Goal: Task Accomplishment & Management: Complete application form

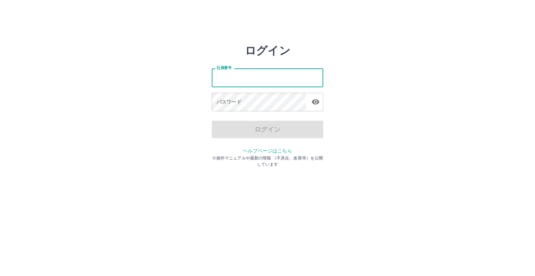
click at [234, 79] on input "社員番号" at bounding box center [267, 77] width 111 height 18
type input "*******"
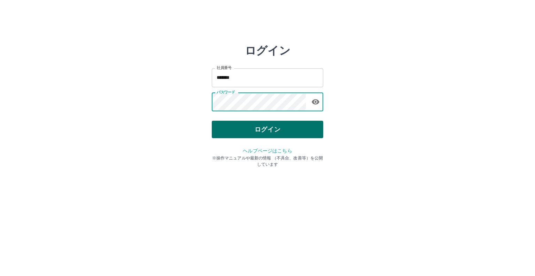
click at [268, 129] on button "ログイン" at bounding box center [267, 129] width 111 height 17
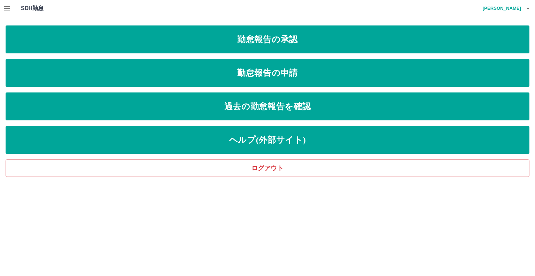
click at [7, 9] on icon "button" at bounding box center [7, 8] width 8 height 8
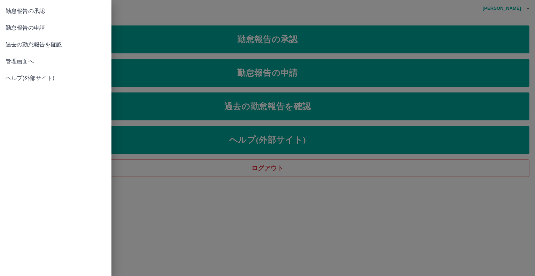
click at [23, 62] on span "管理画面へ" at bounding box center [56, 61] width 100 height 8
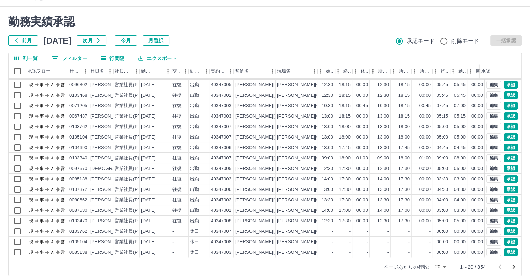
scroll to position [19, 0]
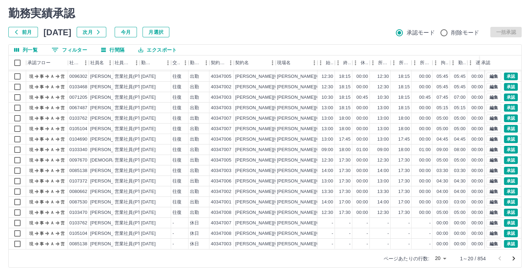
click at [444, 258] on body "SDH勤怠 落合　利晃 勤務実績承認 前月 2025年09月 次月 今月 月選択 承認モード 削除モード 一括承認 列一覧 0 フィルター 行間隔 エクスポー…" at bounding box center [265, 128] width 530 height 294
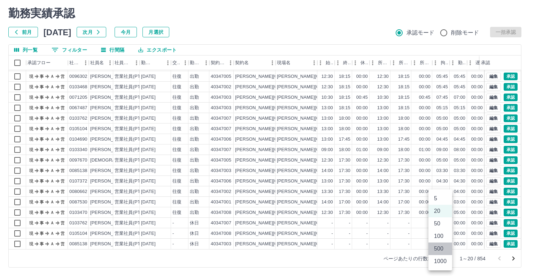
click at [442, 250] on li "500" at bounding box center [440, 248] width 24 height 13
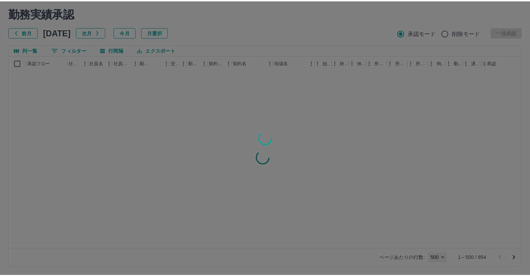
scroll to position [0, 0]
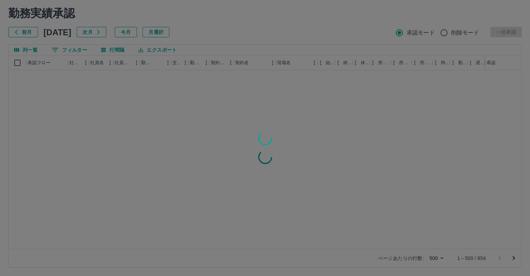
click at [442, 258] on div at bounding box center [265, 138] width 530 height 276
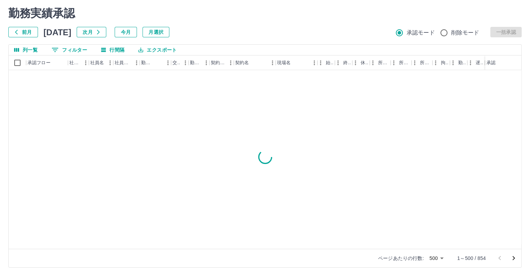
click at [442, 258] on body "SDH勤怠 落合　利晃 勤務実績承認 前月 2025年09月 次月 今月 月選択 承認モード 削除モード 一括承認 列一覧 0 フィルター 行間隔 エクスポー…" at bounding box center [265, 128] width 530 height 294
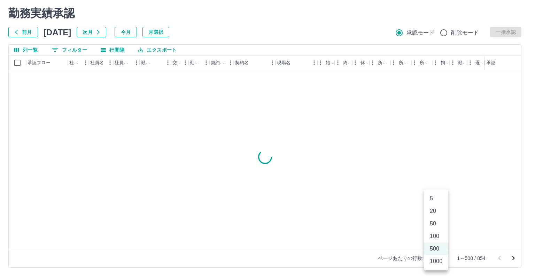
click at [440, 263] on li "1000" at bounding box center [436, 261] width 24 height 13
type input "****"
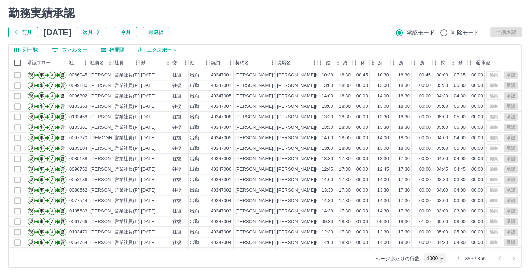
scroll to position [8762, 0]
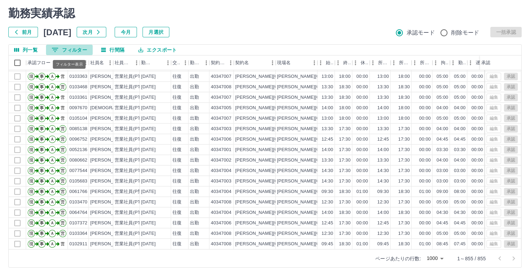
click at [65, 46] on button "0 フィルター" at bounding box center [69, 50] width 47 height 10
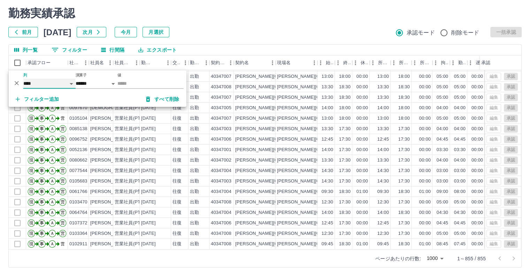
click at [47, 82] on select "**** *** **** *** *** **** ***** *** *** ** ** ** **** **** **** ** ** *** ****…" at bounding box center [49, 83] width 52 height 10
click at [23, 78] on select "**** *** **** *** *** **** ***** *** *** ** ** ** **** **** **** ** ** *** ****…" at bounding box center [49, 83] width 52 height 10
select select "**********"
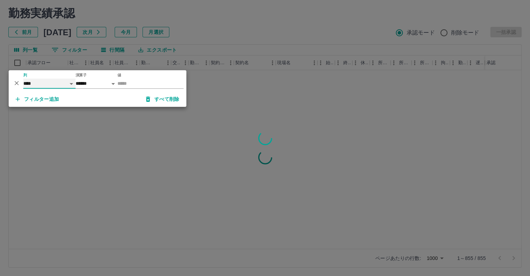
scroll to position [0, 0]
click at [133, 82] on input "値" at bounding box center [150, 83] width 66 height 10
type input "*"
type input "**"
click at [230, 31] on div at bounding box center [265, 138] width 530 height 276
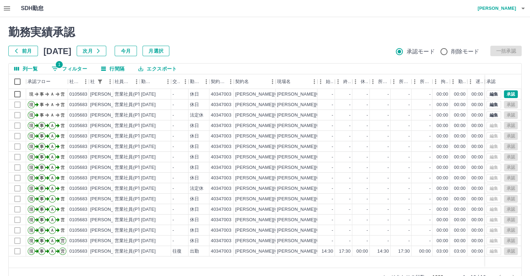
click at [3, 7] on icon "button" at bounding box center [7, 8] width 8 height 8
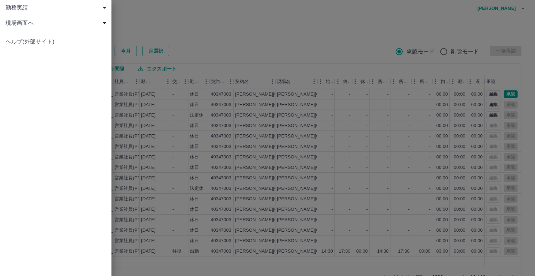
click at [3, 7] on div "勤務実績" at bounding box center [55, 7] width 111 height 15
drag, startPoint x: 6, startPoint y: 1, endPoint x: 209, endPoint y: 36, distance: 206.4
click at [209, 36] on div at bounding box center [267, 138] width 535 height 276
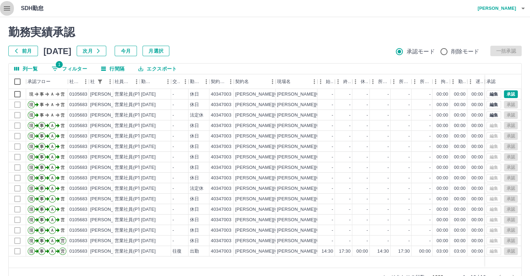
click at [6, 7] on icon "button" at bounding box center [7, 8] width 6 height 4
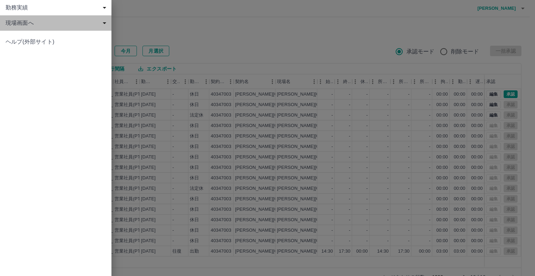
click at [14, 25] on span "現場画面へ" at bounding box center [57, 23] width 103 height 8
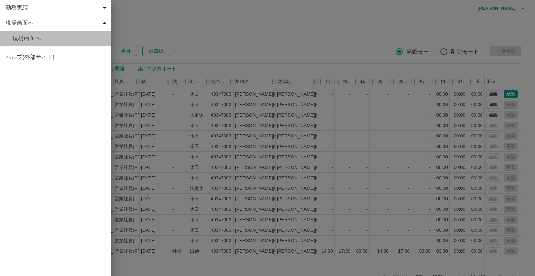
click at [25, 39] on span "現場画面へ" at bounding box center [59, 38] width 93 height 8
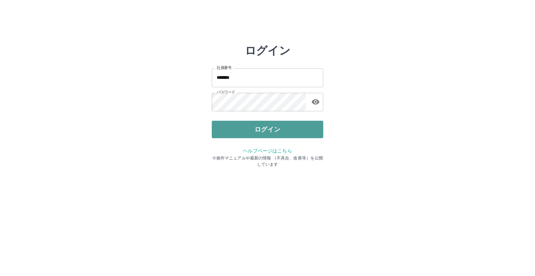
click at [264, 125] on button "ログイン" at bounding box center [267, 129] width 111 height 17
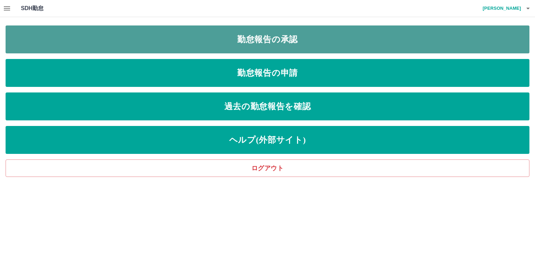
click at [268, 44] on link "勤怠報告の承認" at bounding box center [268, 39] width 524 height 28
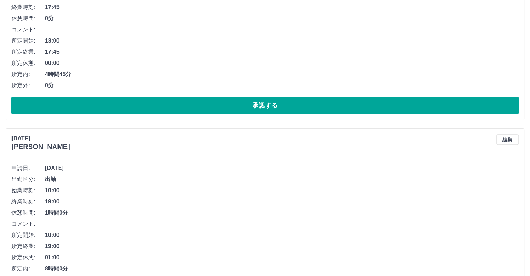
scroll to position [387, 0]
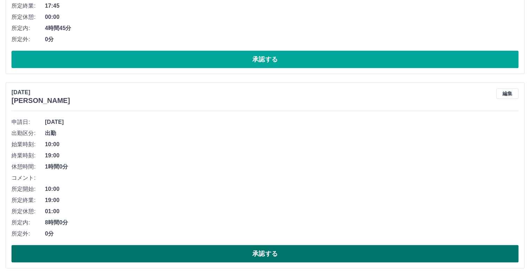
click at [258, 251] on button "承認する" at bounding box center [264, 253] width 507 height 17
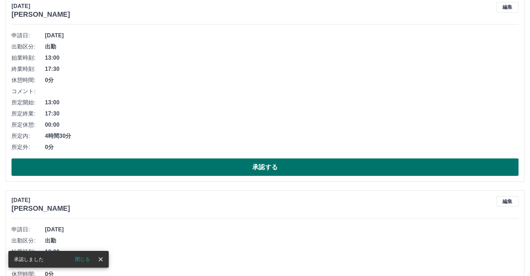
scroll to position [0, 0]
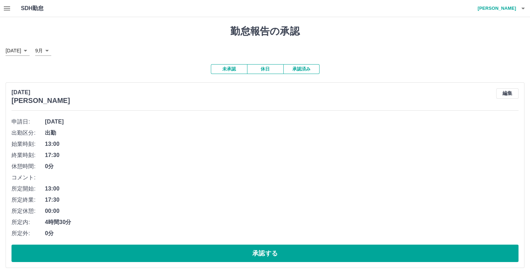
click at [299, 67] on button "承認済み" at bounding box center [301, 69] width 36 height 10
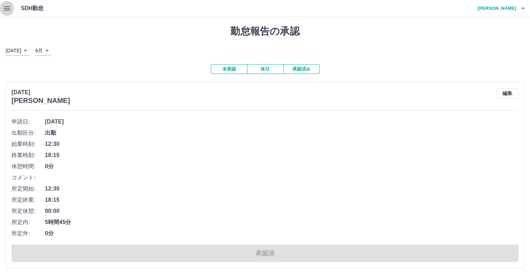
click at [9, 9] on icon "button" at bounding box center [7, 8] width 8 height 8
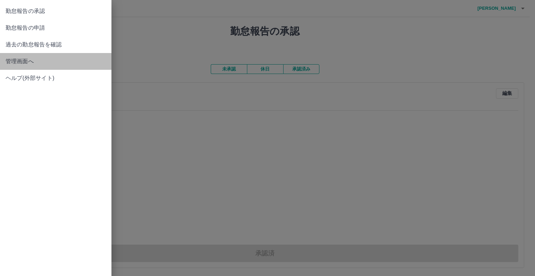
click at [46, 61] on span "管理画面へ" at bounding box center [56, 61] width 100 height 8
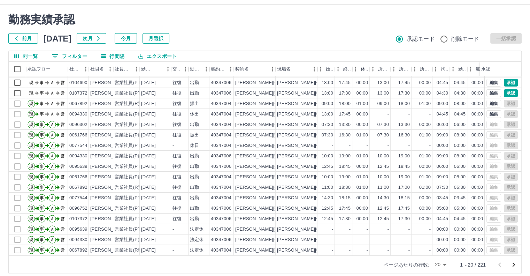
scroll to position [19, 0]
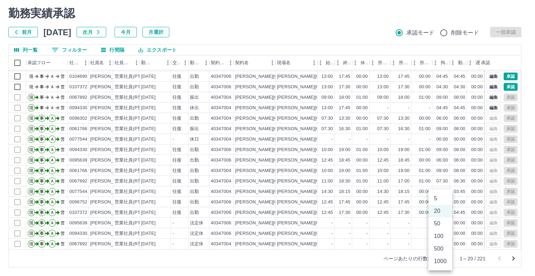
click at [442, 256] on body "SDH勤怠 中山　紗織 勤務実績承認 前月 2025年09月 次月 今月 月選択 承認モード 削除モード 一括承認 列一覧 0 フィルター 行間隔 エクスポー…" at bounding box center [267, 128] width 535 height 294
click at [443, 247] on li "500" at bounding box center [440, 248] width 24 height 13
type input "***"
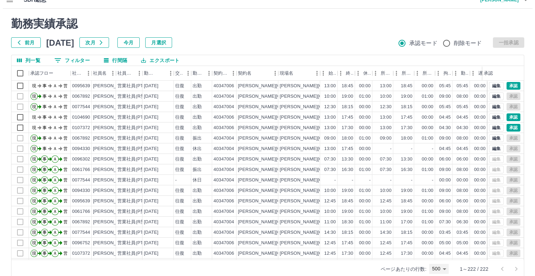
scroll to position [0, 0]
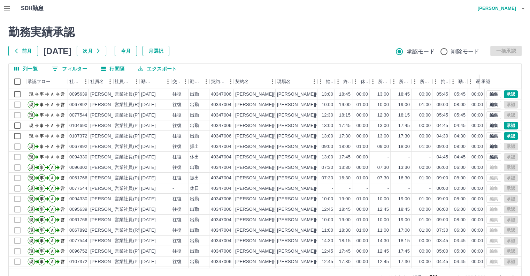
click at [6, 9] on icon "button" at bounding box center [7, 8] width 8 height 8
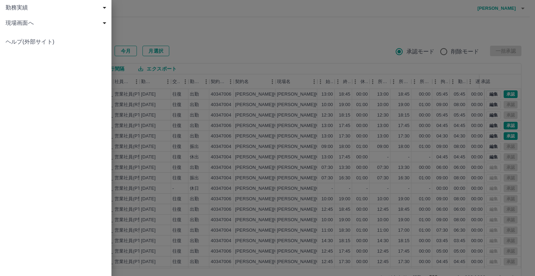
click at [45, 21] on span "現場画面へ" at bounding box center [57, 23] width 103 height 8
click at [51, 39] on span "現場画面へ" at bounding box center [59, 38] width 93 height 8
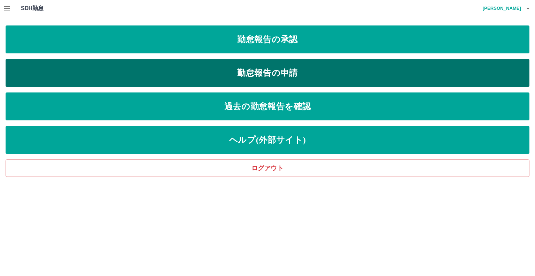
click at [263, 72] on link "勤怠報告の申請" at bounding box center [268, 73] width 524 height 28
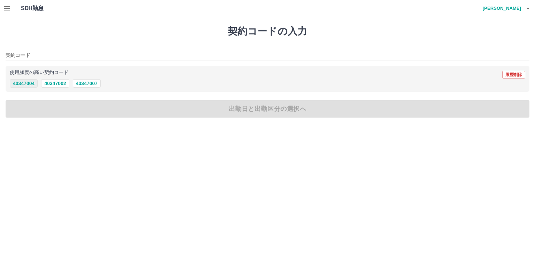
click at [31, 84] on button "40347004" at bounding box center [24, 83] width 28 height 8
type input "********"
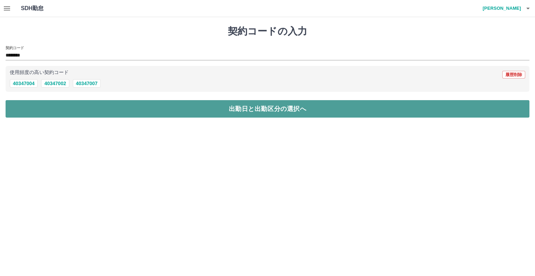
click at [78, 110] on button "出勤日と出勤区分の選択へ" at bounding box center [268, 108] width 524 height 17
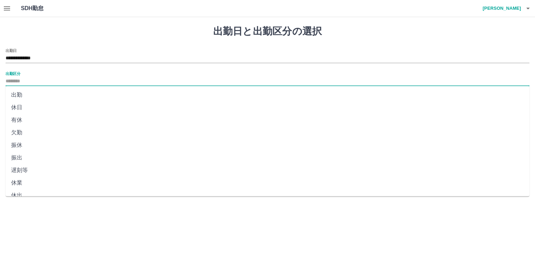
click at [53, 81] on input "出勤区分" at bounding box center [268, 81] width 524 height 9
click at [57, 96] on li "出勤" at bounding box center [268, 94] width 524 height 13
type input "**"
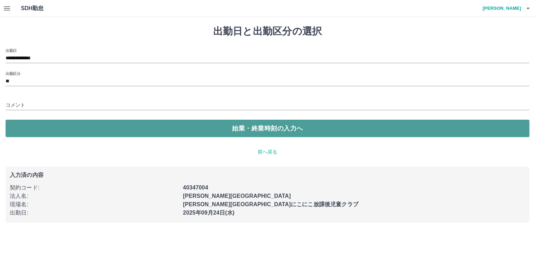
click at [106, 131] on button "始業・終業時刻の入力へ" at bounding box center [268, 127] width 524 height 17
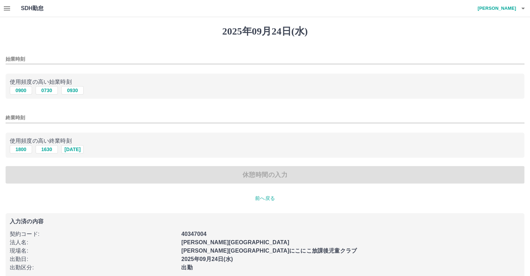
click at [35, 62] on input "始業時刻" at bounding box center [265, 59] width 519 height 10
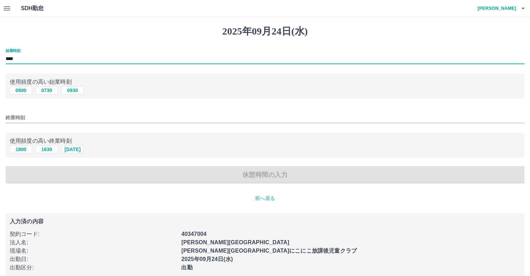
type input "****"
click at [76, 123] on input "終業時刻" at bounding box center [265, 118] width 519 height 10
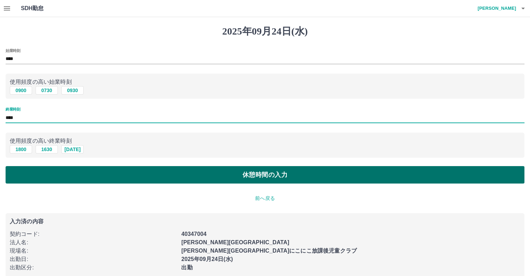
type input "****"
drag, startPoint x: 216, startPoint y: 173, endPoint x: 216, endPoint y: 170, distance: 3.8
click at [216, 172] on button "休憩時間の入力" at bounding box center [265, 174] width 519 height 17
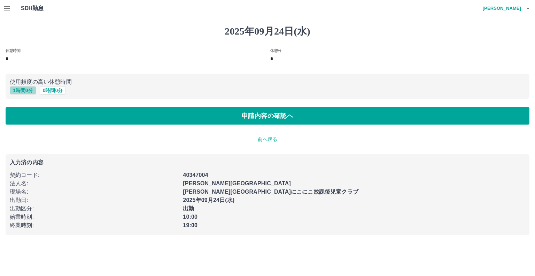
click at [18, 93] on button "1 時間 0 分" at bounding box center [23, 90] width 26 height 8
type input "*"
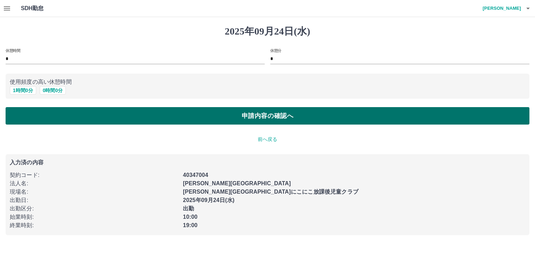
click at [123, 115] on button "申請内容の確認へ" at bounding box center [268, 115] width 524 height 17
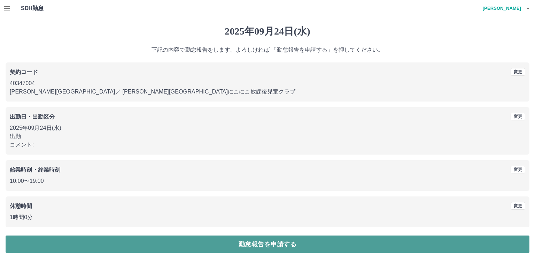
click at [219, 247] on button "勤怠報告を申請する" at bounding box center [268, 243] width 524 height 17
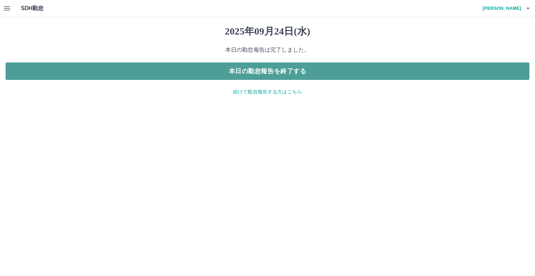
click at [285, 71] on button "本日の勤怠報告を終了する" at bounding box center [268, 70] width 524 height 17
